Goal: Information Seeking & Learning: Understand process/instructions

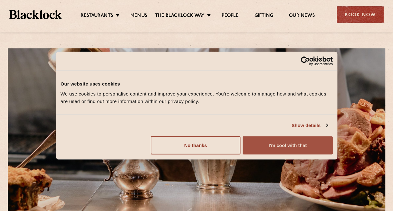
click at [293, 145] on button "I'm cool with that" at bounding box center [288, 145] width 90 height 18
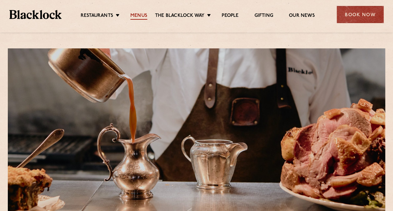
click at [139, 15] on link "Menus" at bounding box center [138, 16] width 17 height 7
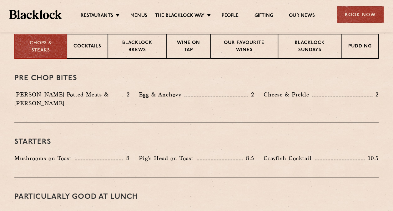
scroll to position [250, 0]
